Goal: Task Accomplishment & Management: Complete application form

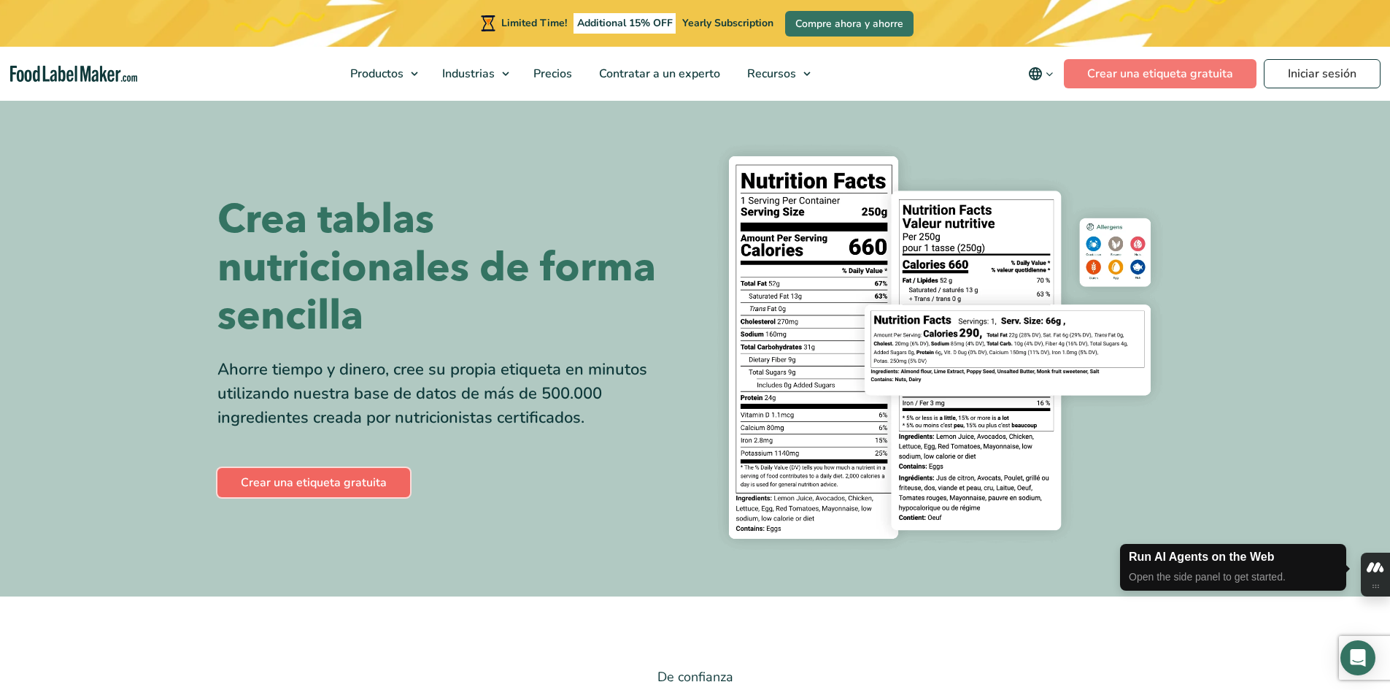
click at [325, 476] on link "Crear una etiqueta gratuita" at bounding box center [313, 482] width 193 height 29
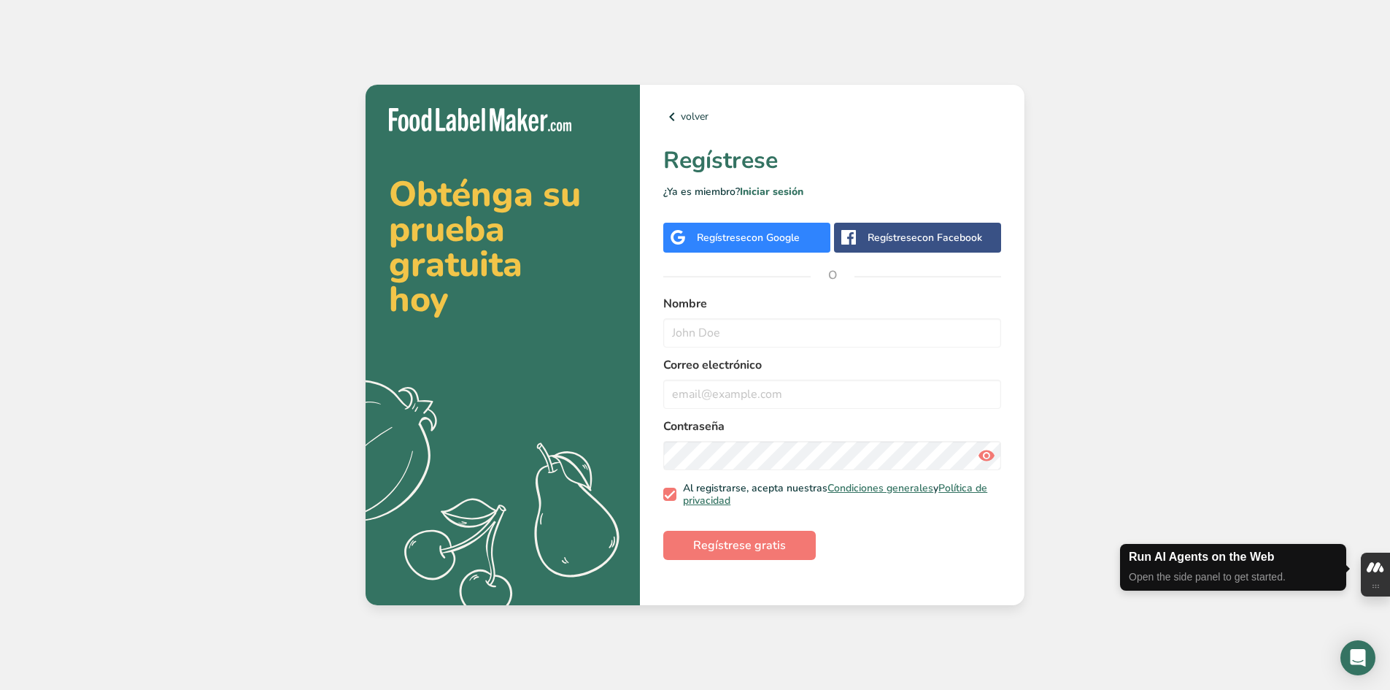
click at [745, 244] on div "Regístrese con Google" at bounding box center [748, 237] width 103 height 15
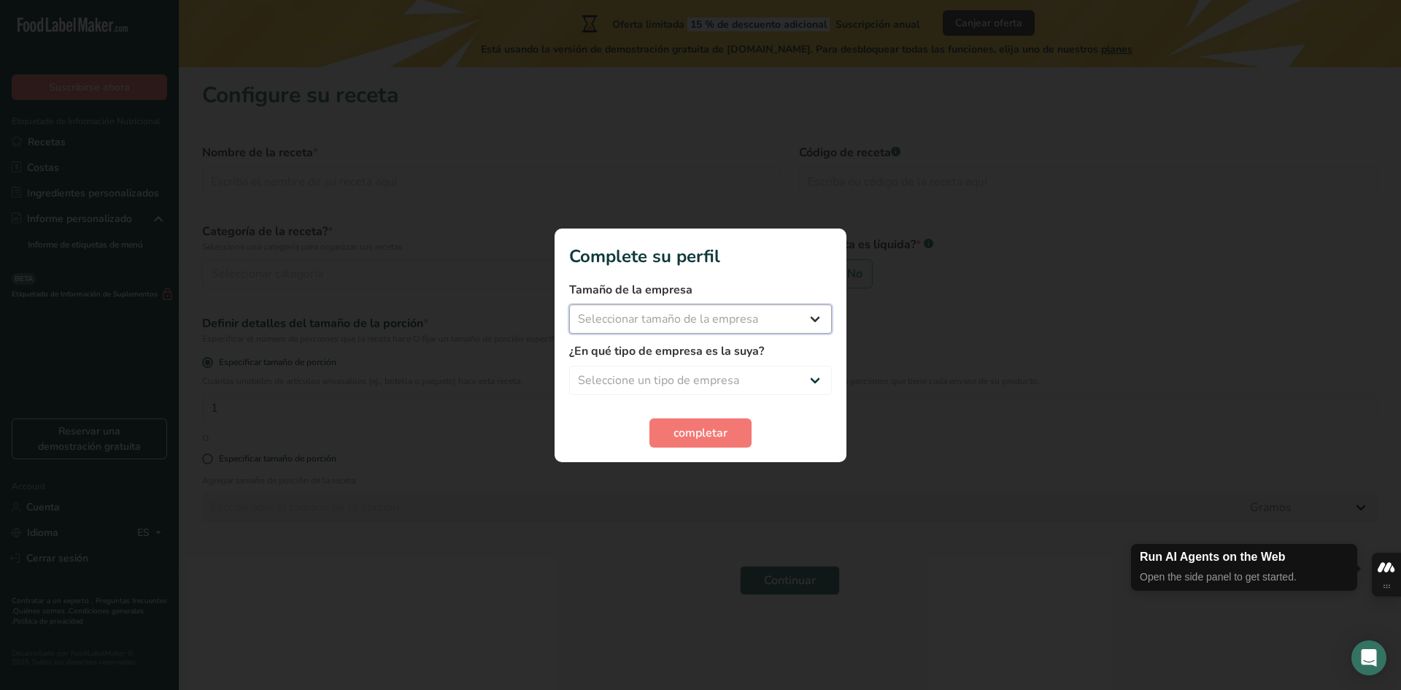
click at [817, 322] on select "Seleccionar tamaño de la empresa Menos de 10 empleados De 10 a 50 empleados De …" at bounding box center [700, 318] width 263 height 29
select select "1"
click at [569, 304] on select "Seleccionar tamaño de la empresa Menos de 10 empleados De 10 a 50 empleados De …" at bounding box center [700, 318] width 263 height 29
click at [810, 378] on select "Seleccione un tipo de empresa Fabricante de alimentos envasados Restaurante y c…" at bounding box center [700, 380] width 263 height 29
select select "8"
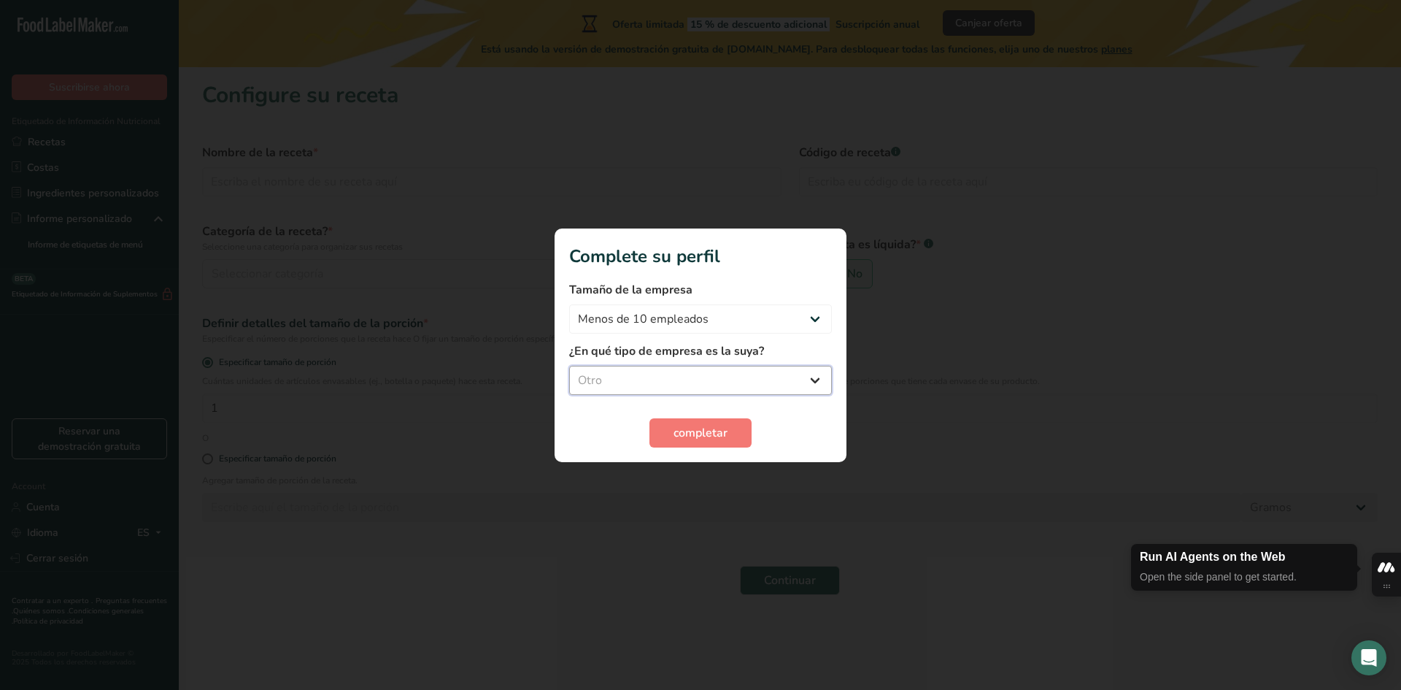
click at [569, 366] on select "Seleccione un tipo de empresa Fabricante de alimentos envasados Restaurante y c…" at bounding box center [700, 380] width 263 height 29
click at [691, 439] on span "completar" at bounding box center [701, 433] width 54 height 18
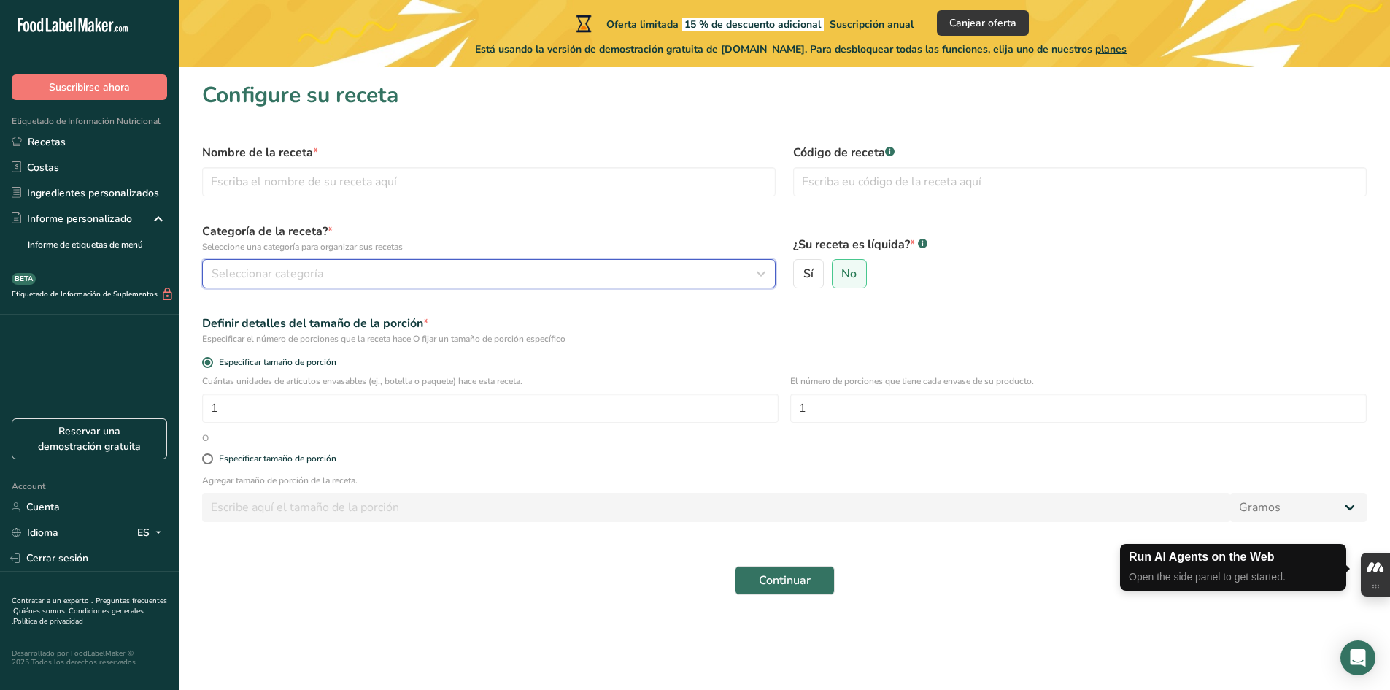
click at [762, 275] on icon "button" at bounding box center [761, 274] width 18 height 26
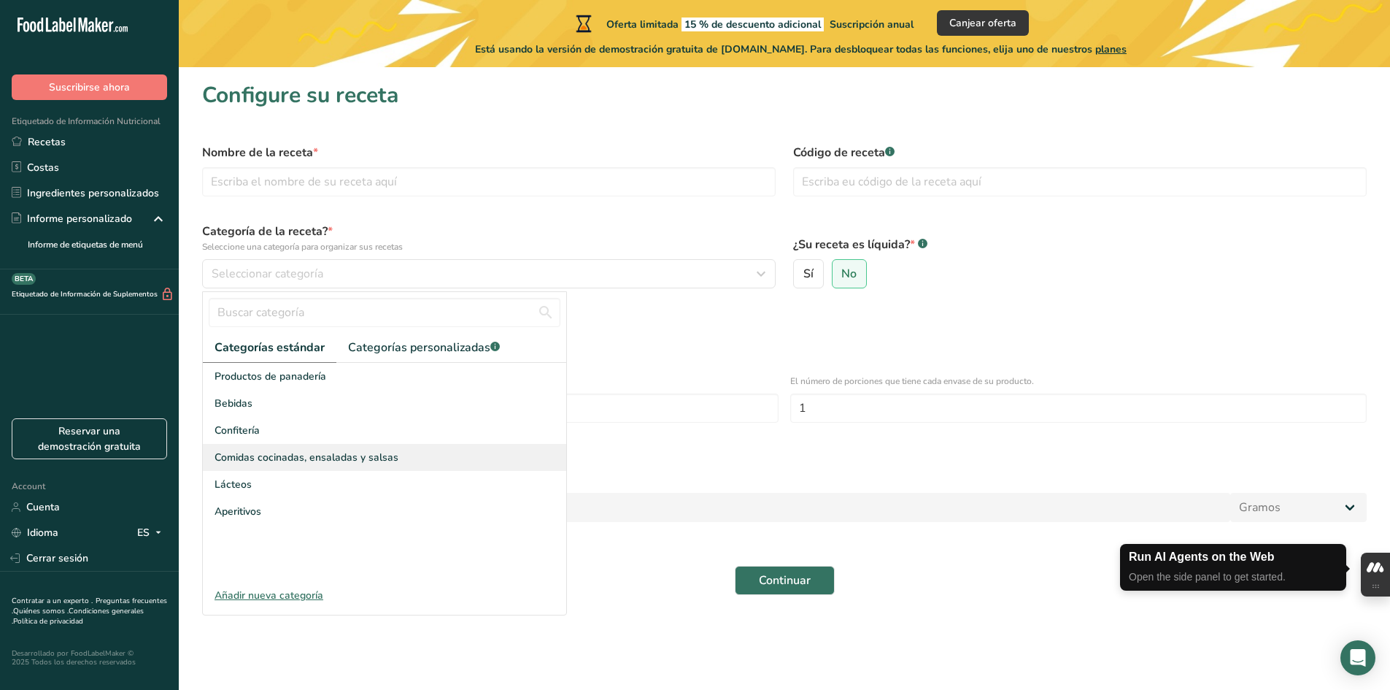
click at [371, 460] on span "Comidas cocinadas, ensaladas y salsas" at bounding box center [307, 456] width 184 height 15
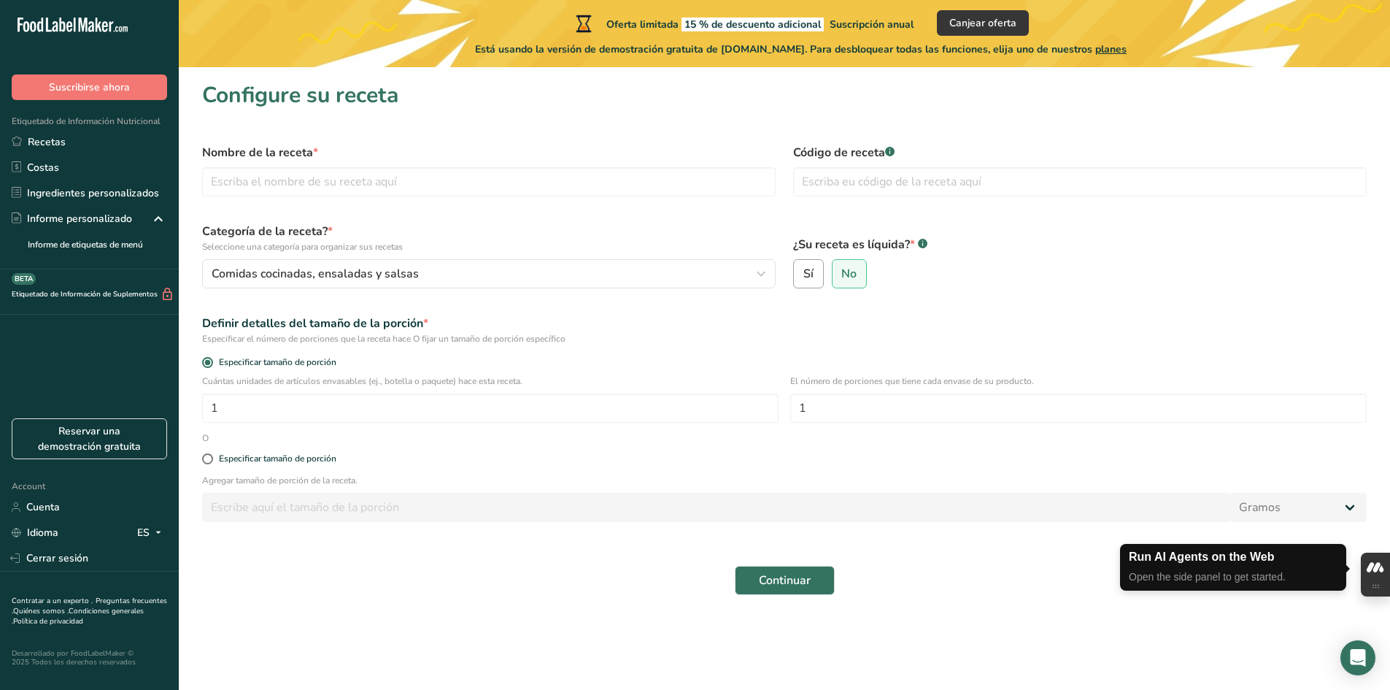
click at [809, 270] on span "Sí" at bounding box center [808, 273] width 10 height 15
click at [803, 270] on input "Sí" at bounding box center [798, 273] width 9 height 9
radio input "true"
radio input "false"
select select "22"
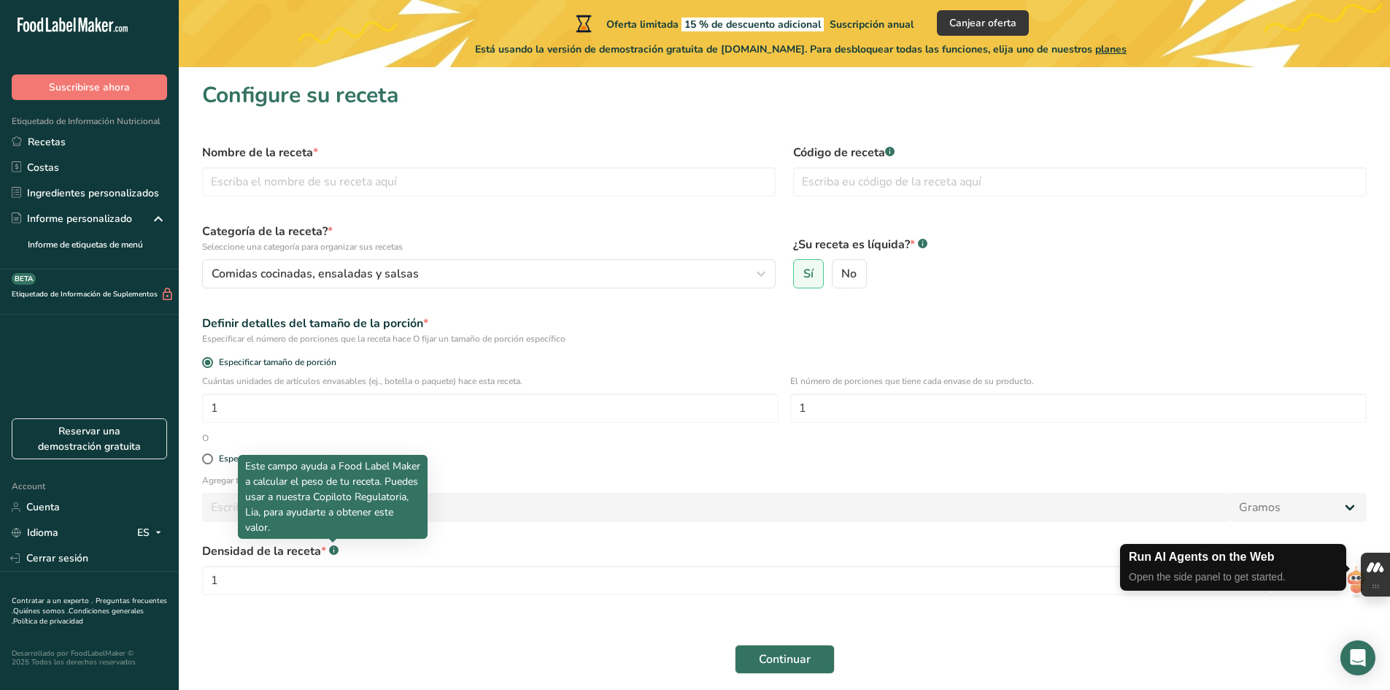
click at [333, 549] on rect at bounding box center [333, 549] width 9 height 9
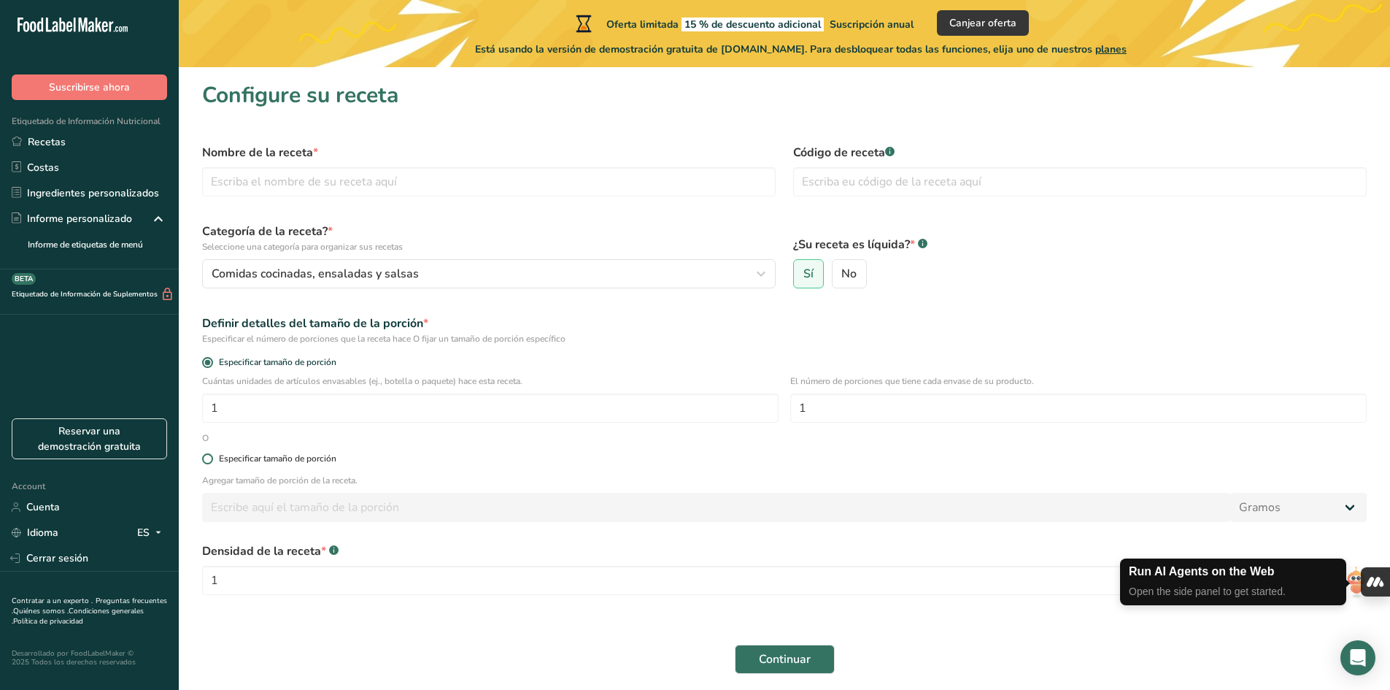
click at [1342, 462] on label "Especificar tamaño de porción" at bounding box center [784, 458] width 1165 height 11
click at [212, 462] on input "Especificar tamaño de porción" at bounding box center [206, 458] width 9 height 9
radio input "true"
radio input "false"
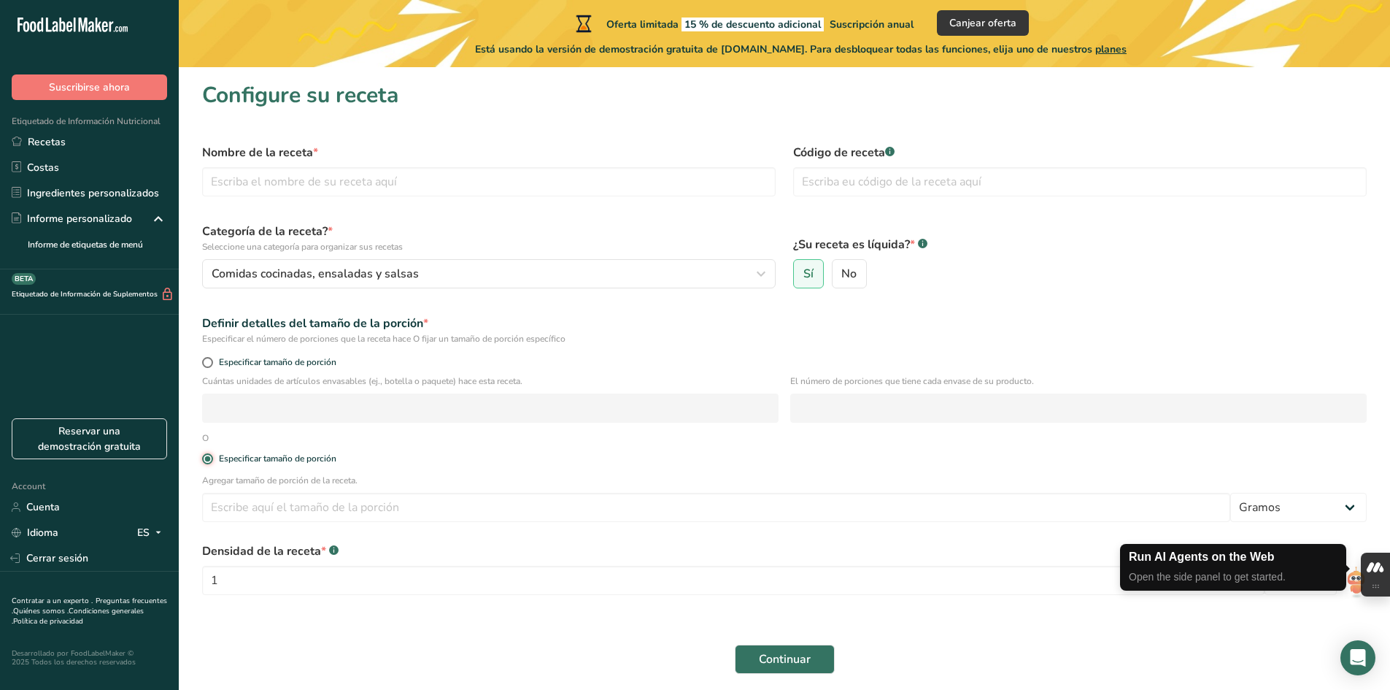
click at [1376, 589] on icon at bounding box center [1375, 586] width 9 height 9
click at [1376, 584] on icon at bounding box center [1375, 586] width 9 height 9
drag, startPoint x: 1372, startPoint y: 582, endPoint x: 1284, endPoint y: 617, distance: 94.7
click at [1284, 617] on form "Nombre de la receta * Código de receta .a-a{fill:#347362;}.b-a{fill:#fff;} Cate…" at bounding box center [784, 408] width 1182 height 547
drag, startPoint x: 1378, startPoint y: 590, endPoint x: 1373, endPoint y: 644, distance: 54.2
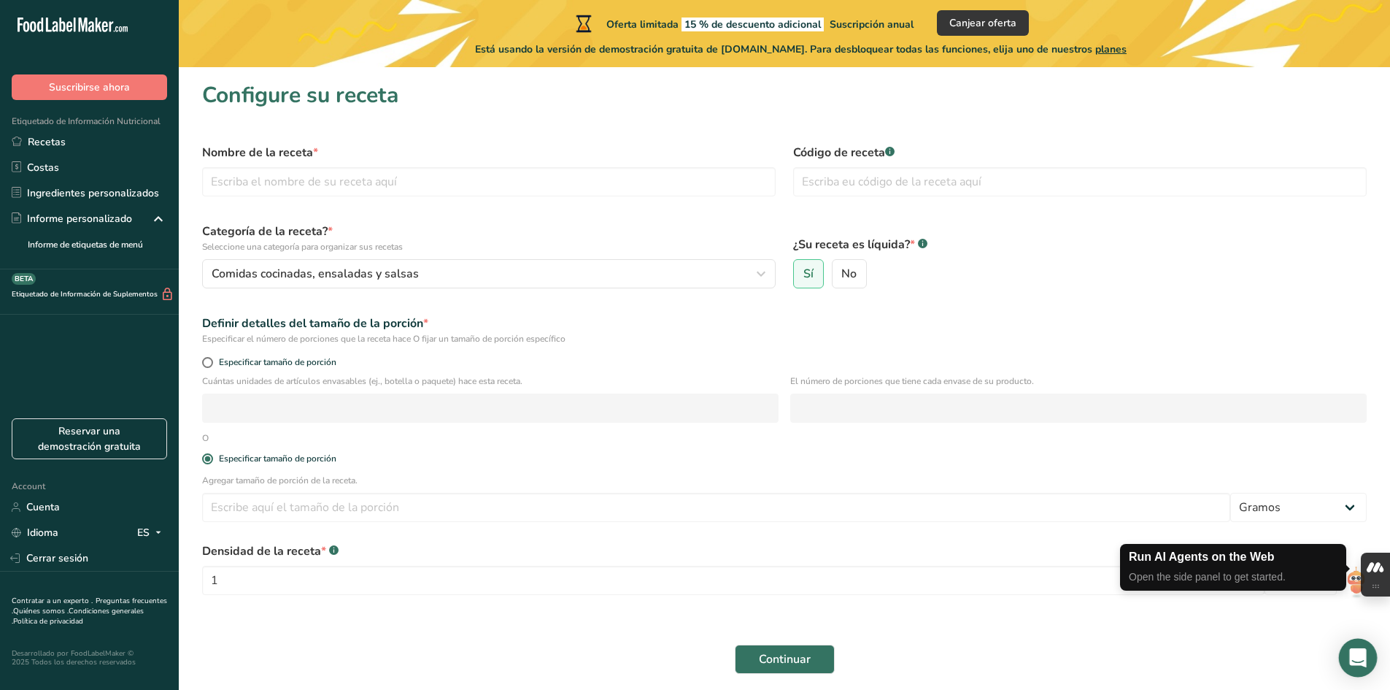
click at [1373, 644] on div "Open Intercom Messenger" at bounding box center [1358, 657] width 39 height 39
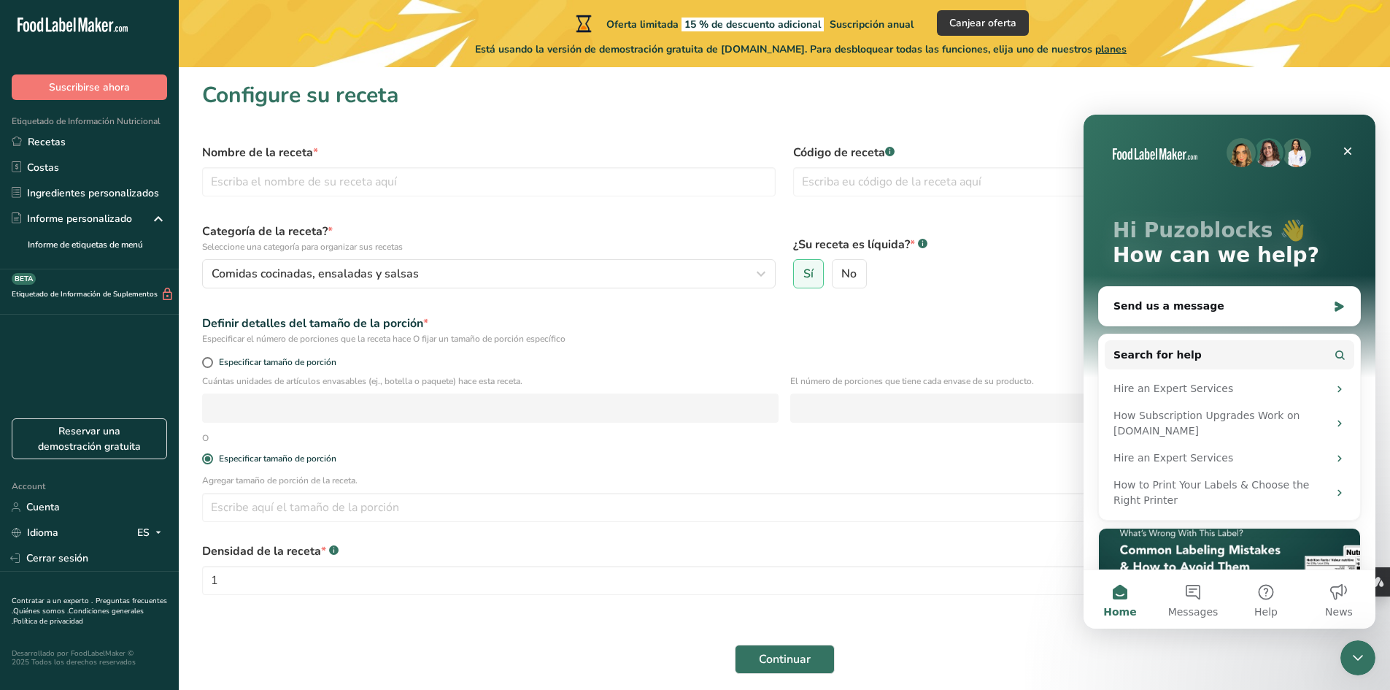
click at [861, 549] on div "Densidad de la receta * .a-a{fill:#347362;}.b-a{fill:#fff;}" at bounding box center [733, 551] width 1062 height 18
click at [1350, 150] on icon "Close" at bounding box center [1348, 151] width 8 height 8
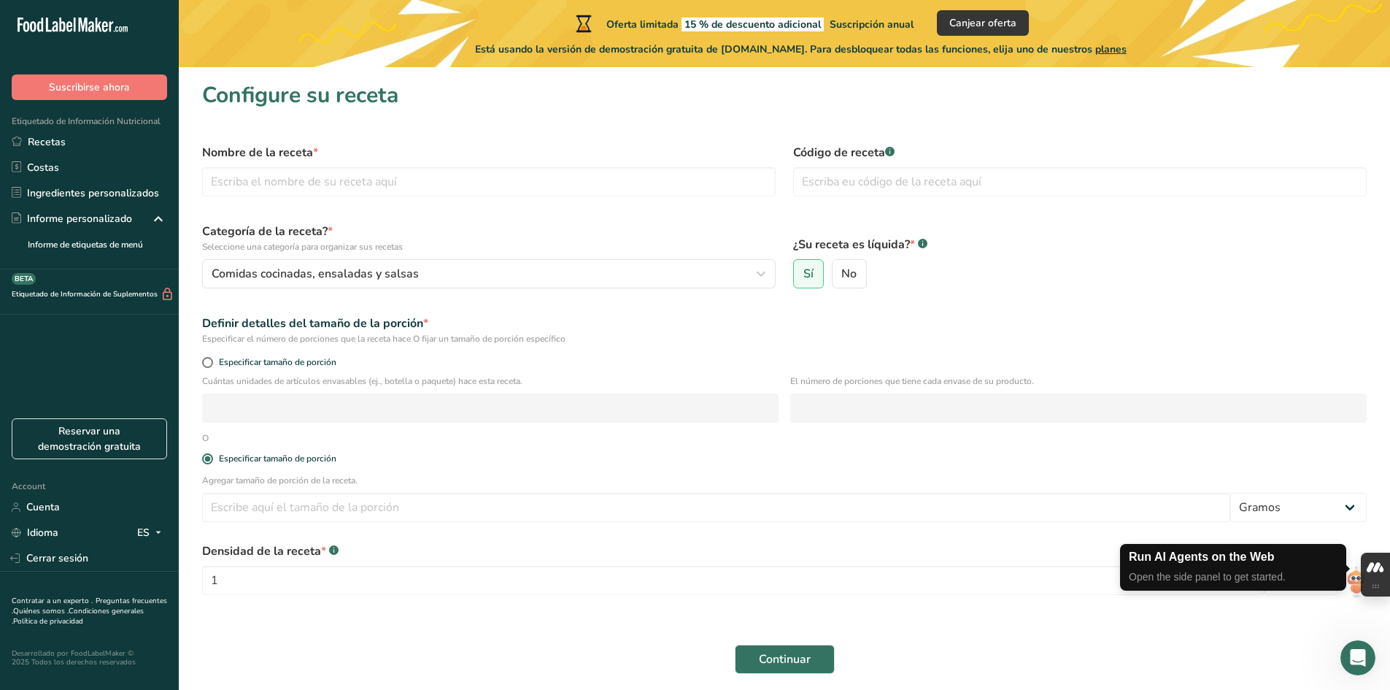
click at [1375, 585] on icon at bounding box center [1375, 584] width 1 height 1
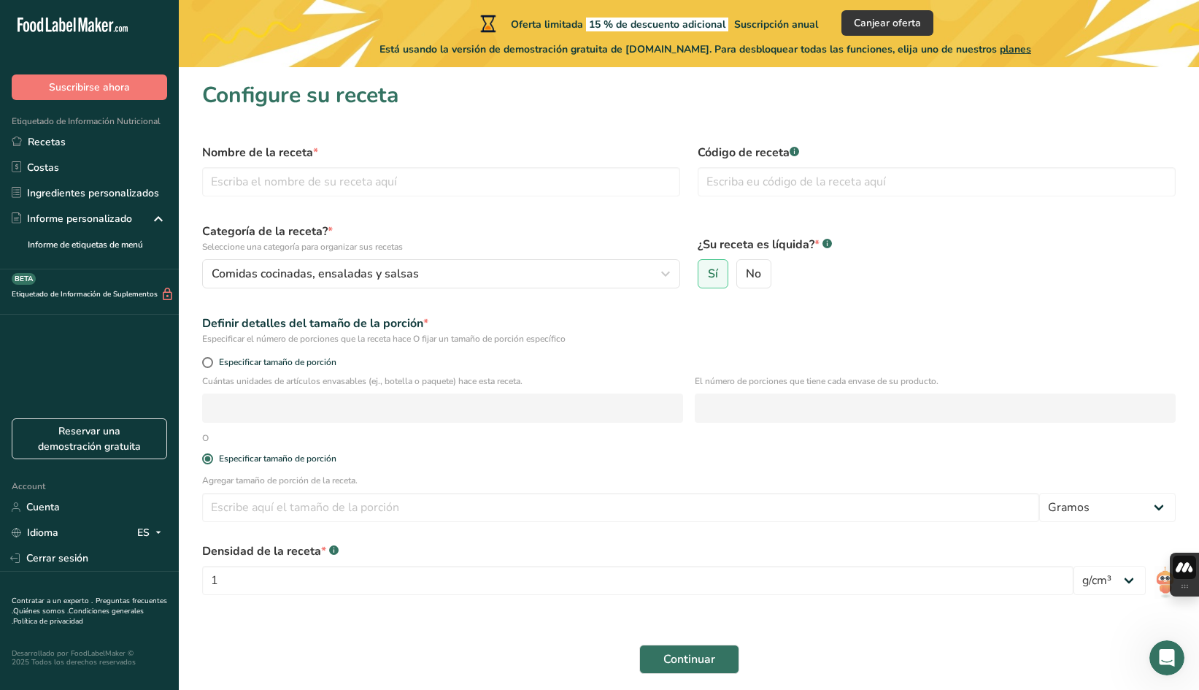
click at [1199, 568] on html ".a-20{fill:#fff;} Suscribirse ahora Etiquetado de Información Nutricional Recet…" at bounding box center [599, 372] width 1199 height 744
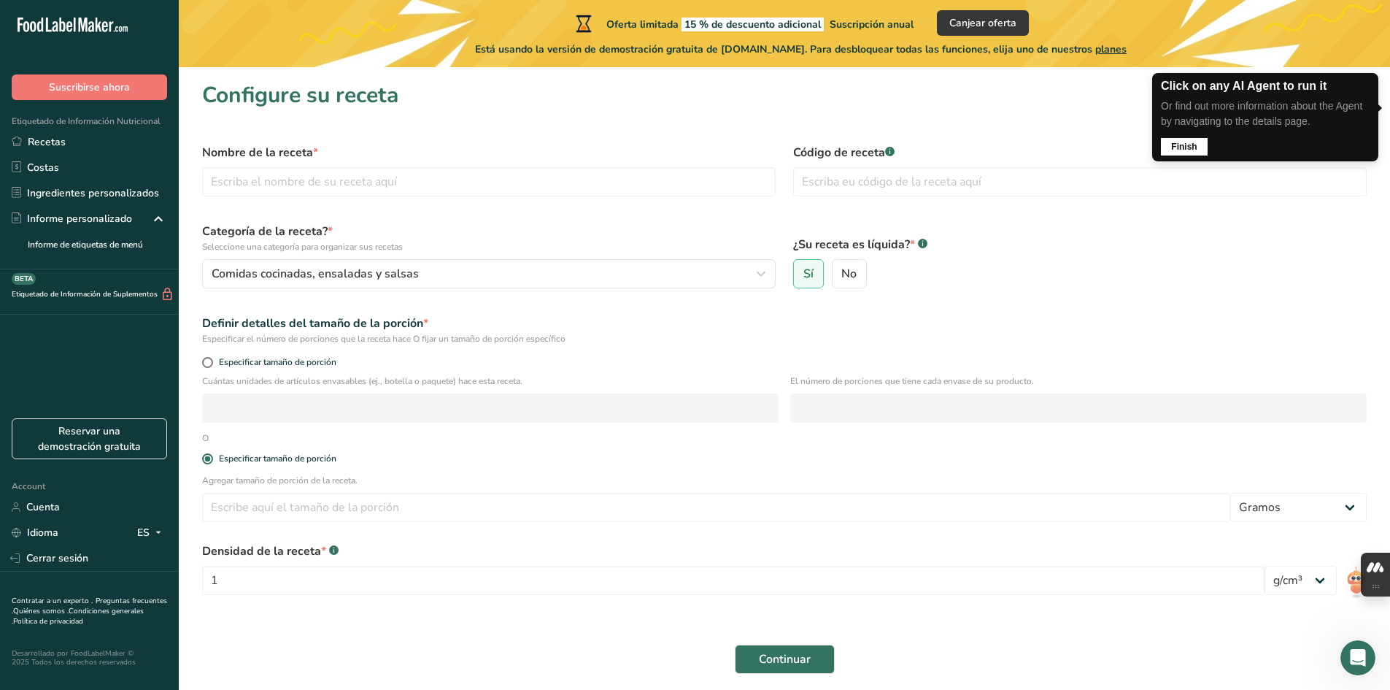
drag, startPoint x: 1378, startPoint y: 584, endPoint x: 1162, endPoint y: 637, distance: 223.2
click at [1162, 637] on div "Continuar" at bounding box center [784, 659] width 1182 height 47
click at [1302, 564] on span "Hide dock" at bounding box center [1284, 562] width 39 height 10
click at [1254, 563] on icon at bounding box center [1254, 562] width 12 height 12
drag, startPoint x: 1292, startPoint y: 563, endPoint x: 1297, endPoint y: 568, distance: 8.3
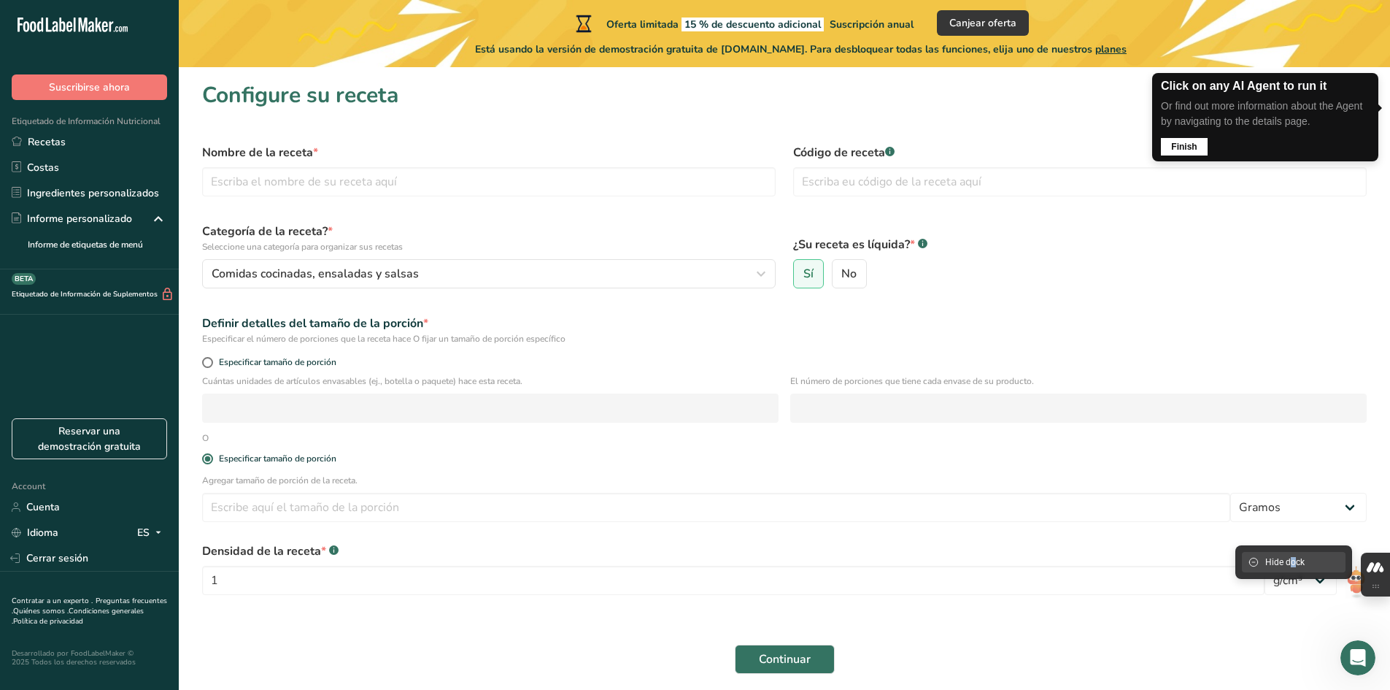
click at [1297, 568] on div "Hide dock" at bounding box center [1294, 562] width 104 height 20
click at [1255, 562] on icon at bounding box center [1253, 561] width 8 height 8
drag, startPoint x: 1373, startPoint y: 587, endPoint x: 1223, endPoint y: 618, distance: 152.7
click at [1223, 618] on form "Nombre de la receta * Código de receta .a-a{fill:#347362;}.b-a{fill:#fff;} Cate…" at bounding box center [784, 408] width 1182 height 547
